Goal: Book appointment/travel/reservation

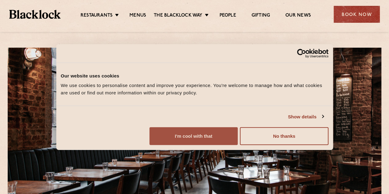
click at [237, 145] on button "I'm cool with that" at bounding box center [193, 136] width 88 height 18
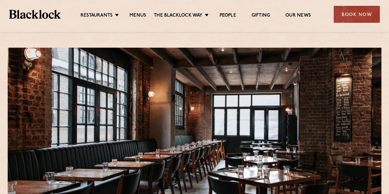
scroll to position [61, 0]
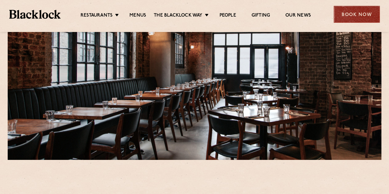
click at [366, 13] on div "Book Now" at bounding box center [356, 14] width 46 height 17
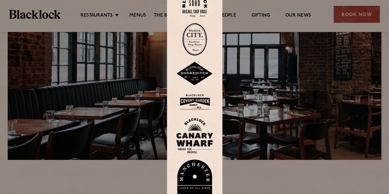
click at [200, 70] on img at bounding box center [194, 74] width 37 height 24
